Goal: Task Accomplishment & Management: Use online tool/utility

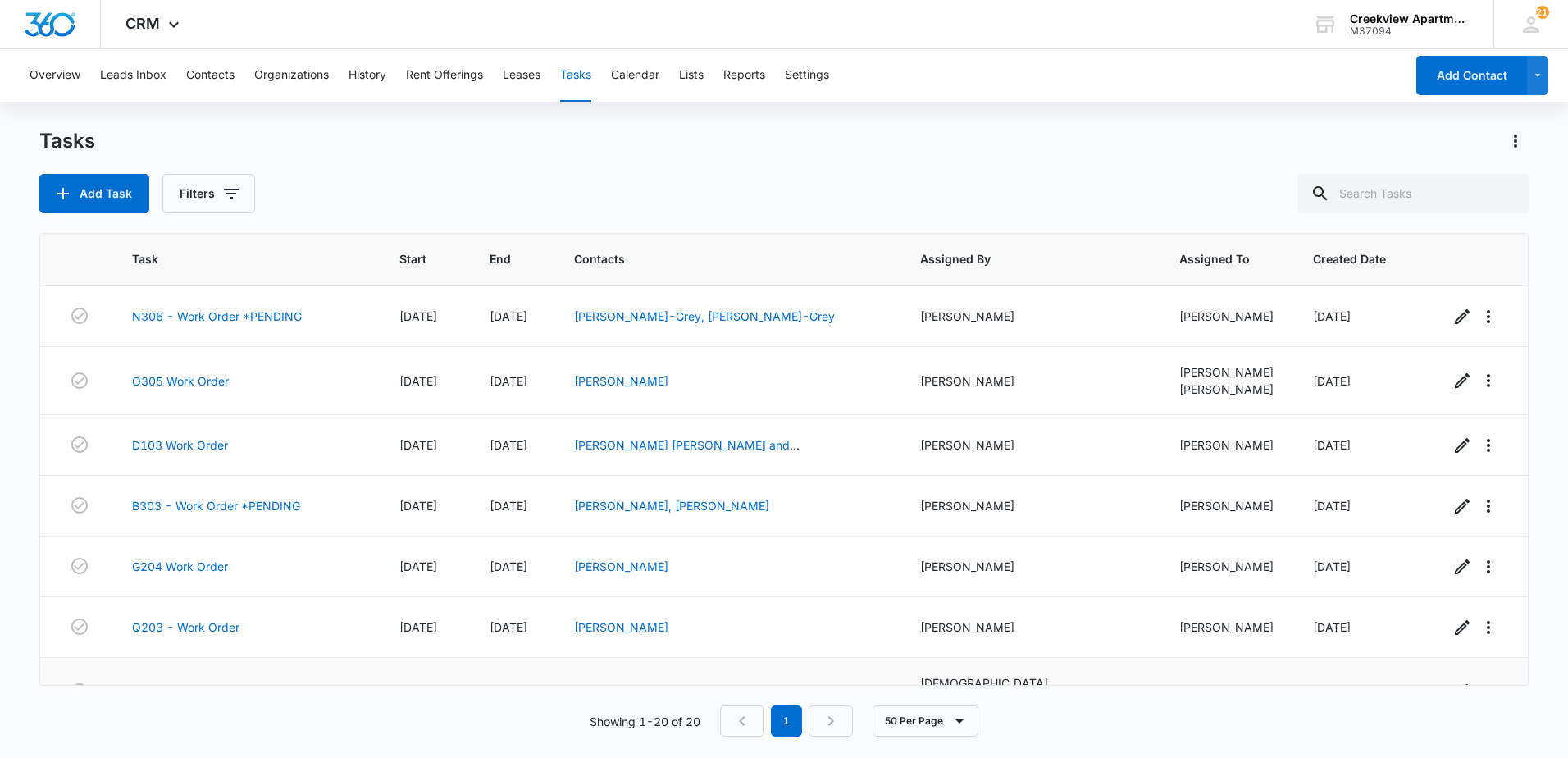
scroll to position [835, 0]
click at [172, 680] on link "D103 Work Order" at bounding box center [180, 688] width 96 height 17
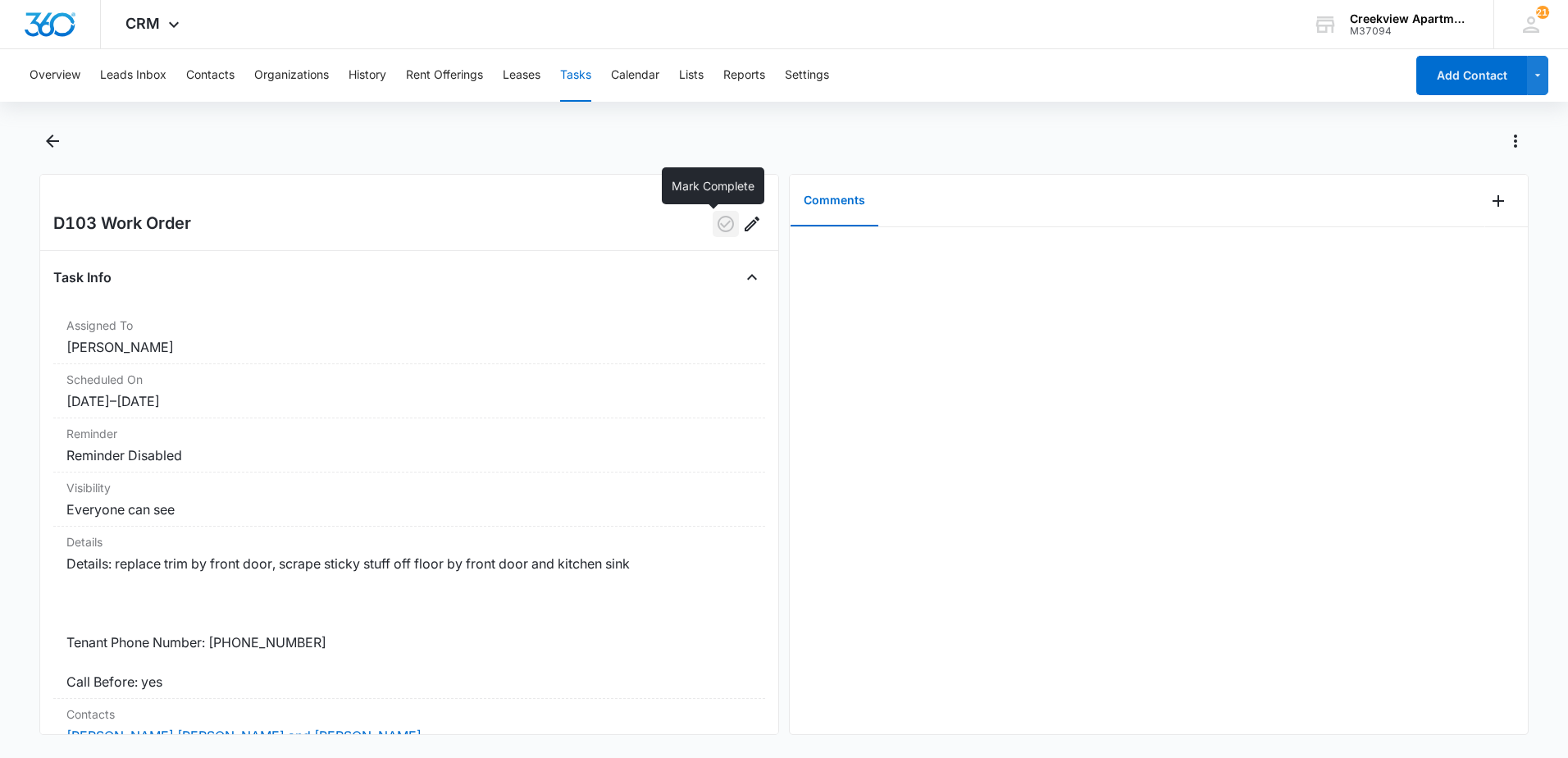
click at [717, 219] on icon "button" at bounding box center [726, 224] width 17 height 17
click at [52, 140] on icon "Back" at bounding box center [52, 141] width 13 height 13
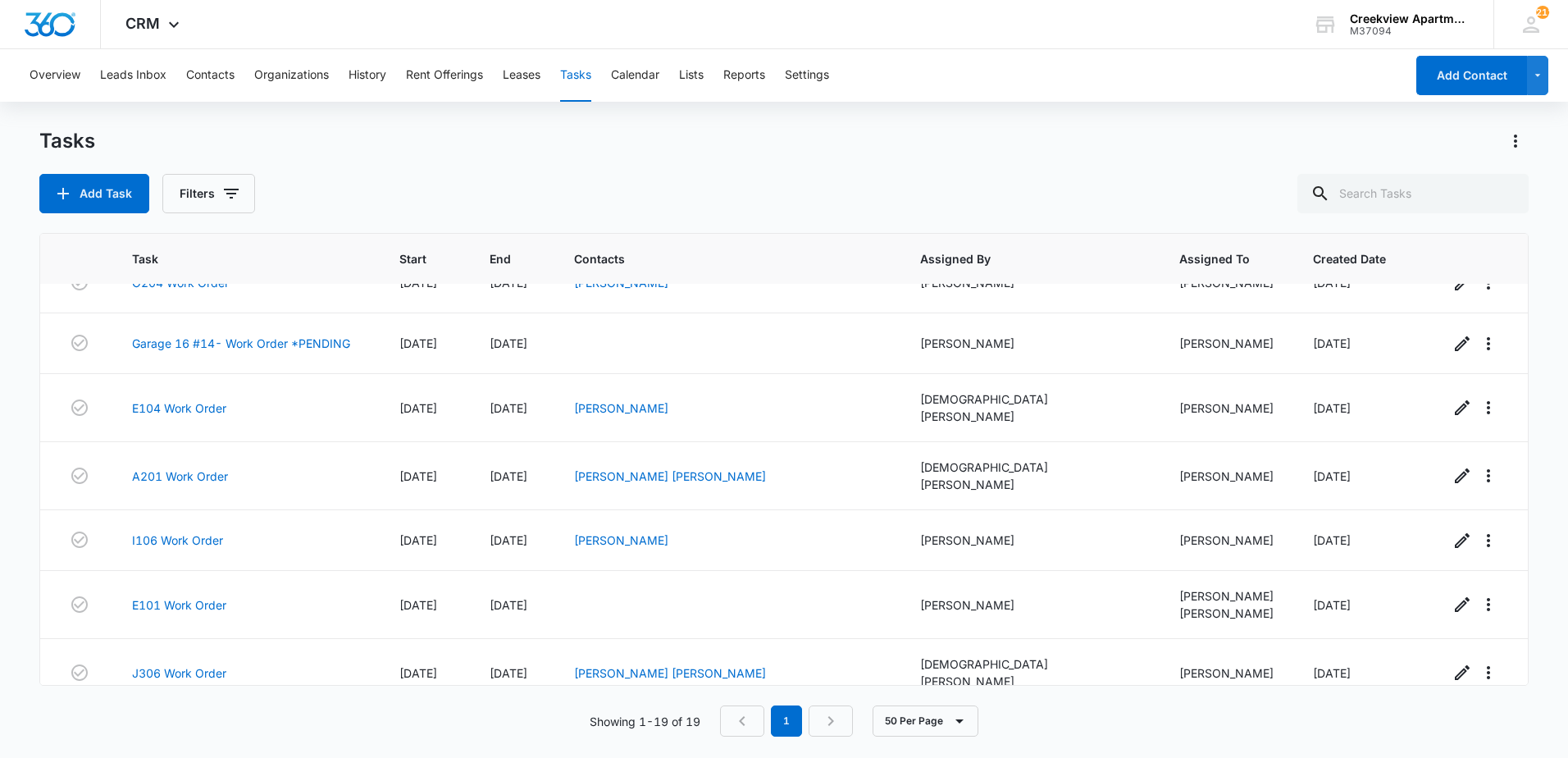
scroll to position [775, 0]
